Goal: Find specific page/section: Find specific page/section

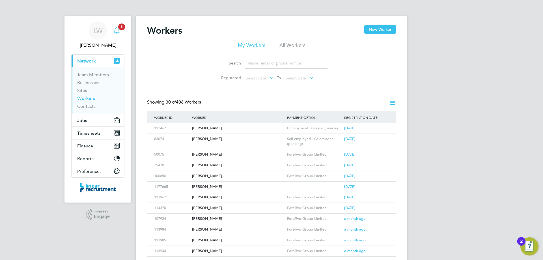
click at [117, 31] on icon "Main navigation" at bounding box center [117, 30] width 7 height 7
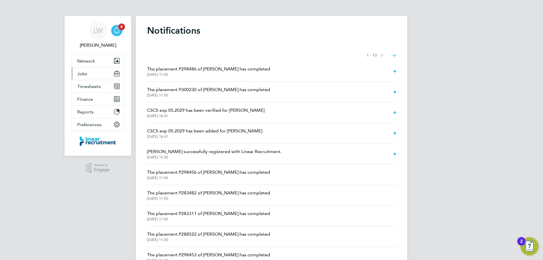
click at [86, 72] on span "Jobs" at bounding box center [82, 73] width 10 height 5
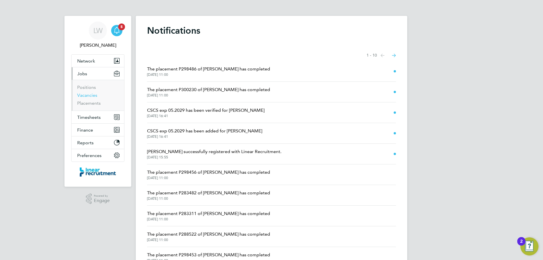
click at [89, 97] on link "Vacancies" at bounding box center [87, 95] width 20 height 5
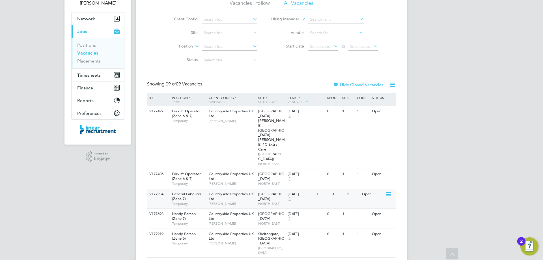
scroll to position [35, 0]
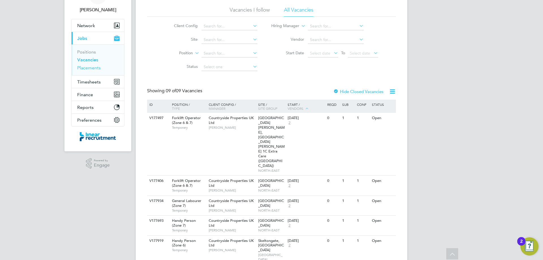
click at [93, 68] on link "Placements" at bounding box center [88, 67] width 23 height 5
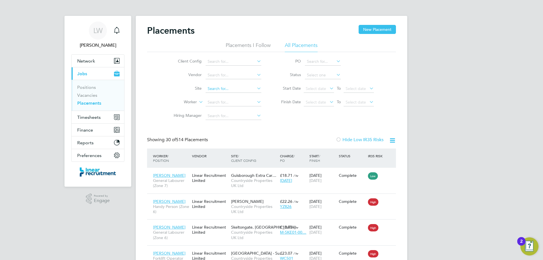
click at [229, 87] on input at bounding box center [234, 89] width 56 height 8
click at [226, 96] on li "Sum [GEOGRAPHIC_DATA]" at bounding box center [234, 97] width 56 height 8
type input "[GEOGRAPHIC_DATA]"
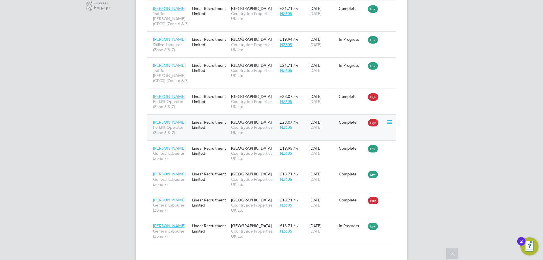
click at [288, 125] on span "NZ605" at bounding box center [286, 127] width 12 height 5
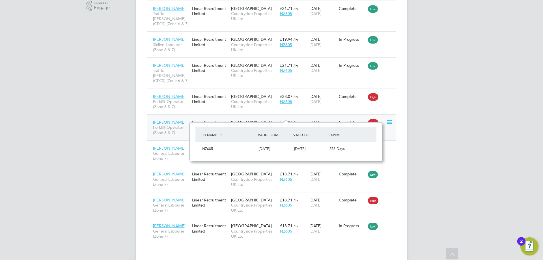
click at [385, 118] on div "[PERSON_NAME] Forklift Operator (Zone 6 & 7) Linear Recruitment Limited [GEOGRA…" at bounding box center [271, 127] width 249 height 26
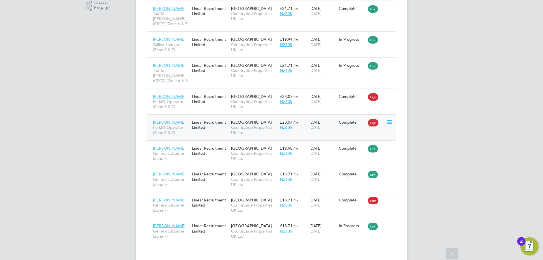
click at [388, 119] on icon at bounding box center [389, 122] width 6 height 7
click at [216, 121] on div "Linear Recruitment Limited" at bounding box center [210, 125] width 39 height 16
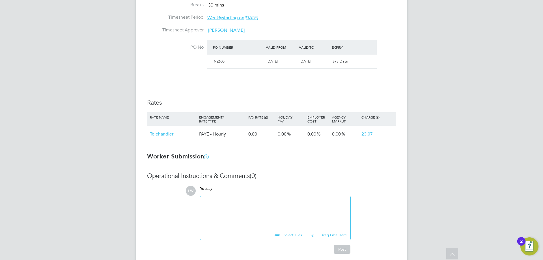
scroll to position [332, 0]
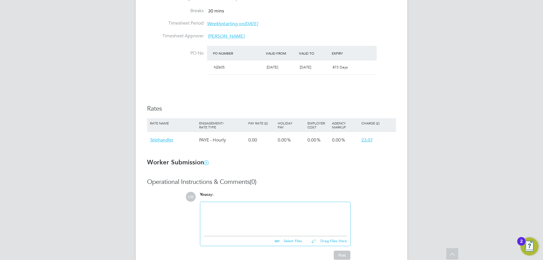
click at [170, 140] on span "Telehandler" at bounding box center [162, 140] width 24 height 6
click at [282, 157] on ng-form "Placement IR35 Determination IR35 Status Inside IR35 Status Determination State…" at bounding box center [271, 45] width 249 height 430
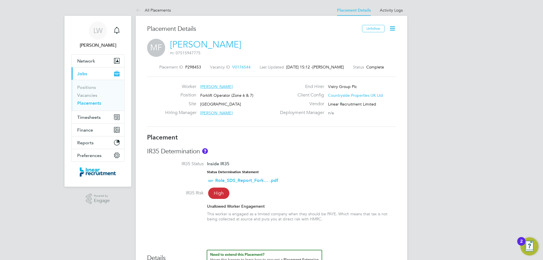
click at [237, 67] on span "V0176544" at bounding box center [241, 67] width 18 height 5
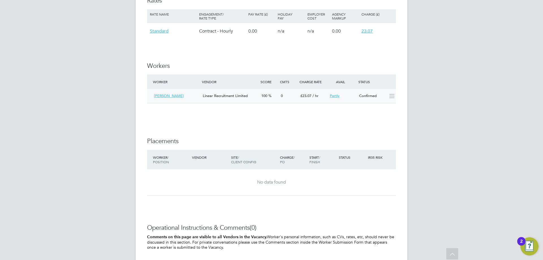
click at [392, 96] on icon at bounding box center [392, 96] width 7 height 5
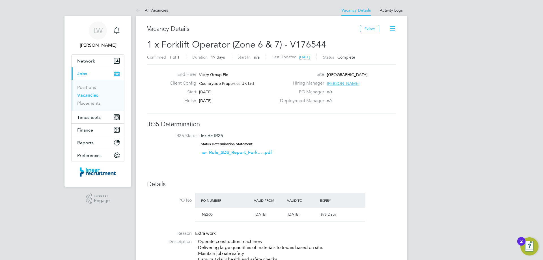
click at [393, 29] on icon at bounding box center [392, 28] width 7 height 7
click at [392, 10] on link "Activity Logs" at bounding box center [391, 10] width 23 height 5
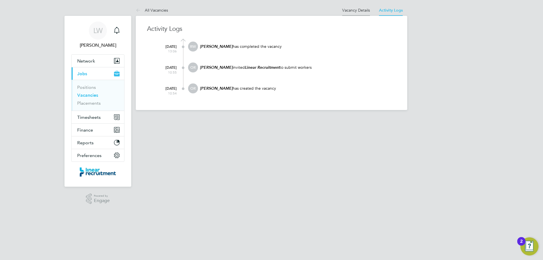
click at [359, 9] on link "Vacancy Details" at bounding box center [357, 10] width 28 height 5
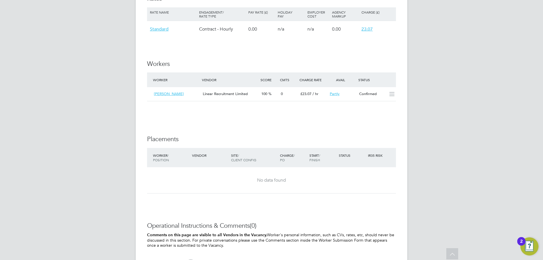
scroll to position [396, 0]
click at [240, 95] on span "Linear Recruitment Limited" at bounding box center [225, 92] width 45 height 5
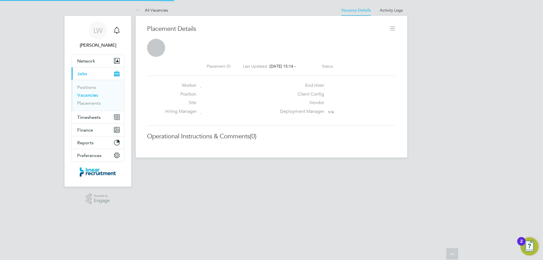
scroll to position [3, 3]
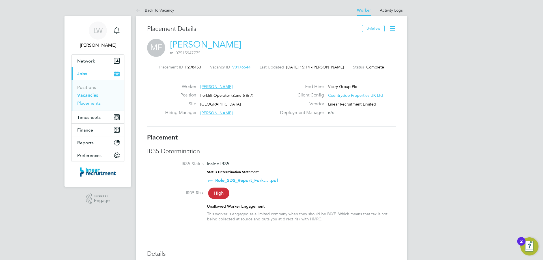
click at [89, 104] on link "Placements" at bounding box center [88, 102] width 23 height 5
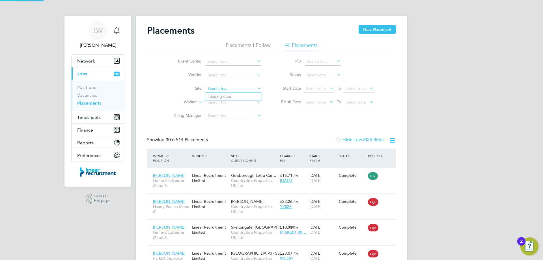
click at [214, 89] on input at bounding box center [234, 89] width 56 height 8
click at [233, 95] on li "Sum [GEOGRAPHIC_DATA]" at bounding box center [234, 97] width 56 height 8
type input "[GEOGRAPHIC_DATA]"
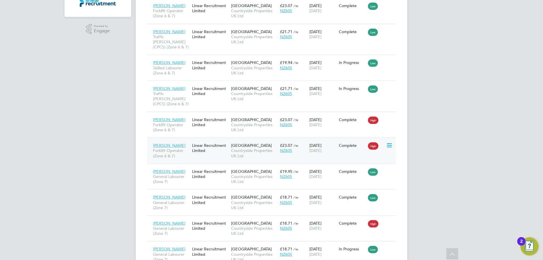
click at [356, 145] on div "[PERSON_NAME] Forklift Operator (Zone 6 & 7) Linear Recruitment Limited [GEOGRA…" at bounding box center [271, 151] width 249 height 26
click at [283, 148] on span "NZ605" at bounding box center [286, 150] width 12 height 5
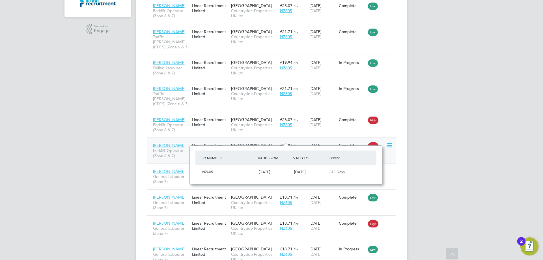
click at [187, 148] on span "Forklift Operator (Zone 6 & 7)" at bounding box center [171, 153] width 36 height 10
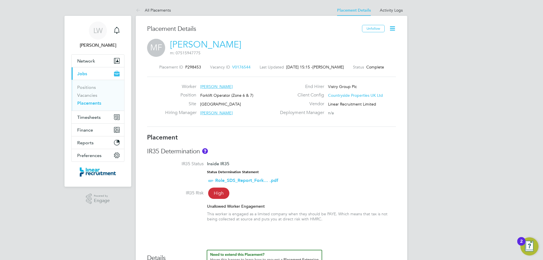
click at [236, 66] on span "V0176544" at bounding box center [241, 67] width 18 height 5
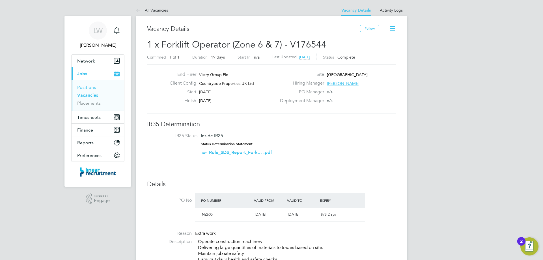
click at [87, 87] on link "Positions" at bounding box center [86, 87] width 19 height 5
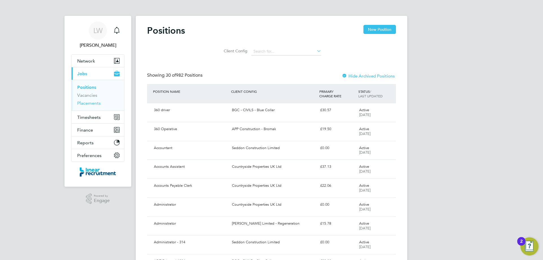
click at [87, 102] on link "Placements" at bounding box center [88, 102] width 23 height 5
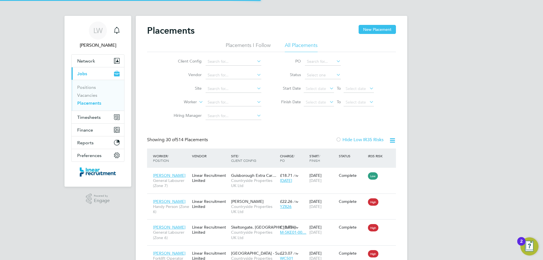
scroll to position [21, 49]
click at [224, 87] on input at bounding box center [234, 89] width 56 height 8
click at [225, 95] on li "Sum [GEOGRAPHIC_DATA]" at bounding box center [234, 97] width 56 height 8
type input "[GEOGRAPHIC_DATA]"
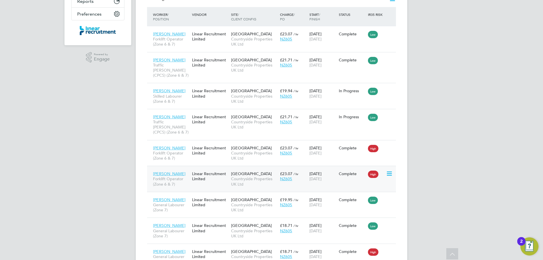
click at [388, 170] on icon at bounding box center [389, 173] width 6 height 7
click at [377, 177] on li "Show change log" at bounding box center [372, 177] width 40 height 8
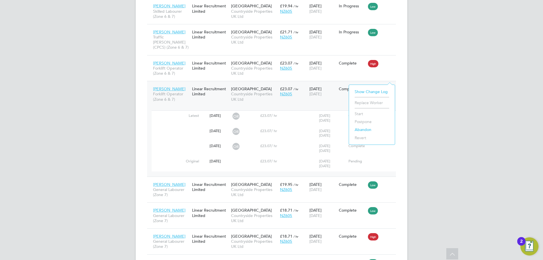
click at [368, 102] on li "Replace Worker" at bounding box center [372, 103] width 40 height 8
